Goal: Information Seeking & Learning: Learn about a topic

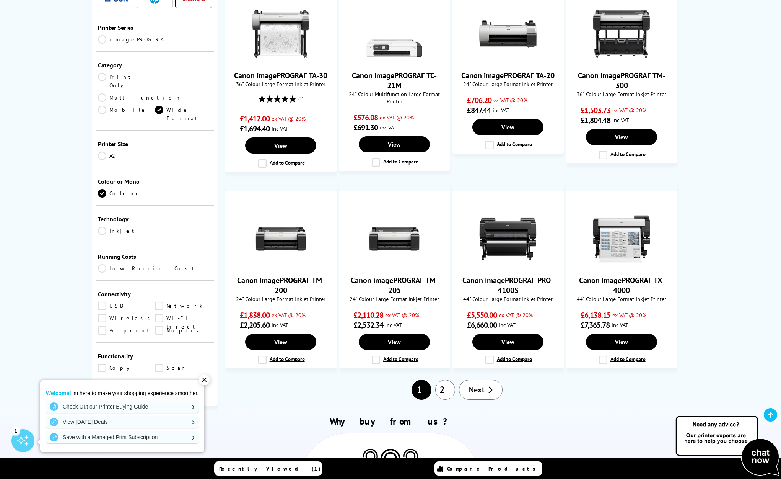
scroll to position [411, 0]
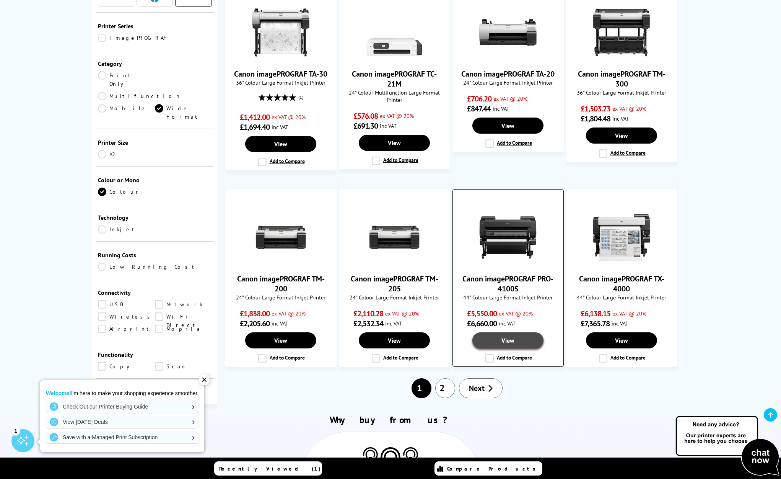
click at [511, 342] on link "View" at bounding box center [508, 340] width 71 height 16
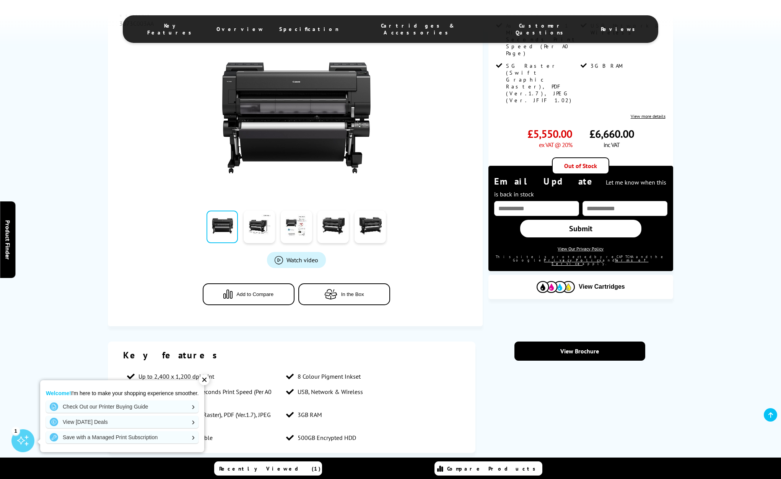
scroll to position [189, 0]
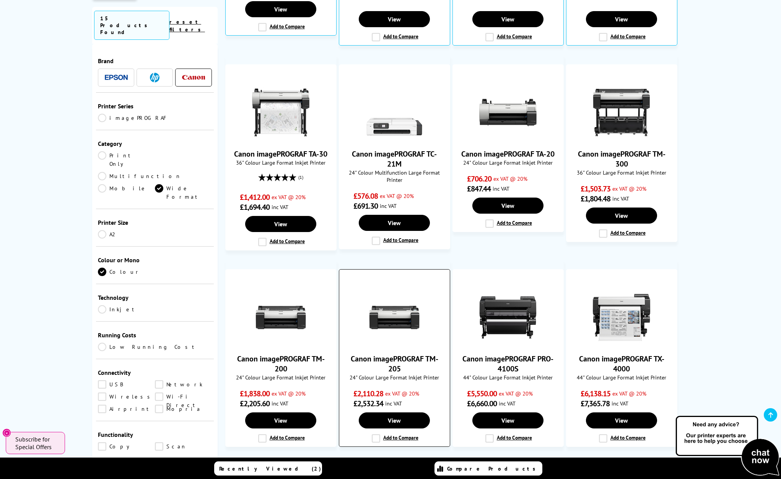
scroll to position [331, 0]
